Goal: Find specific page/section

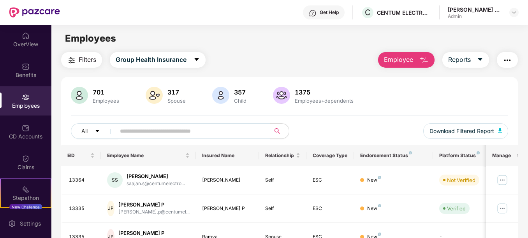
click at [423, 57] on img "button" at bounding box center [424, 60] width 9 height 9
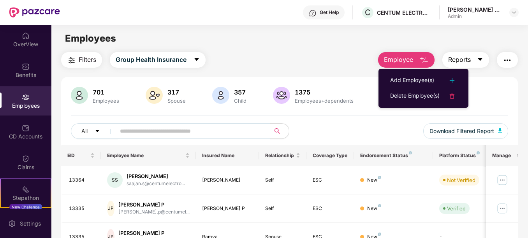
click at [481, 55] on button "Reports" at bounding box center [466, 60] width 47 height 16
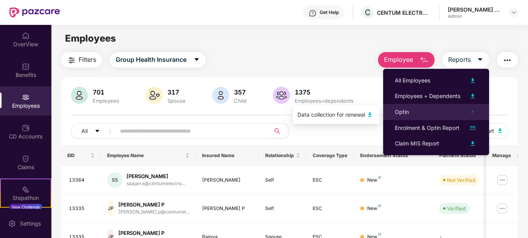
click at [404, 115] on span "Optin" at bounding box center [402, 112] width 14 height 7
click at [368, 113] on img at bounding box center [369, 114] width 9 height 9
